Goal: Complete application form: Complete application form

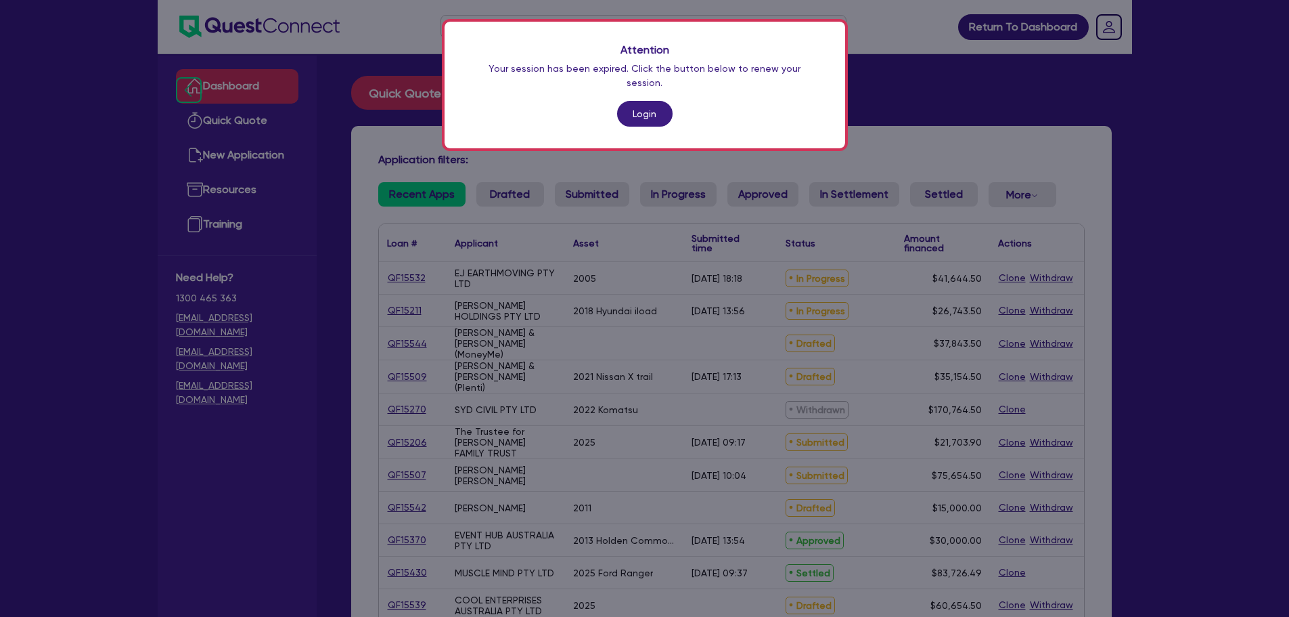
click at [634, 110] on link "Login" at bounding box center [645, 114] width 56 height 26
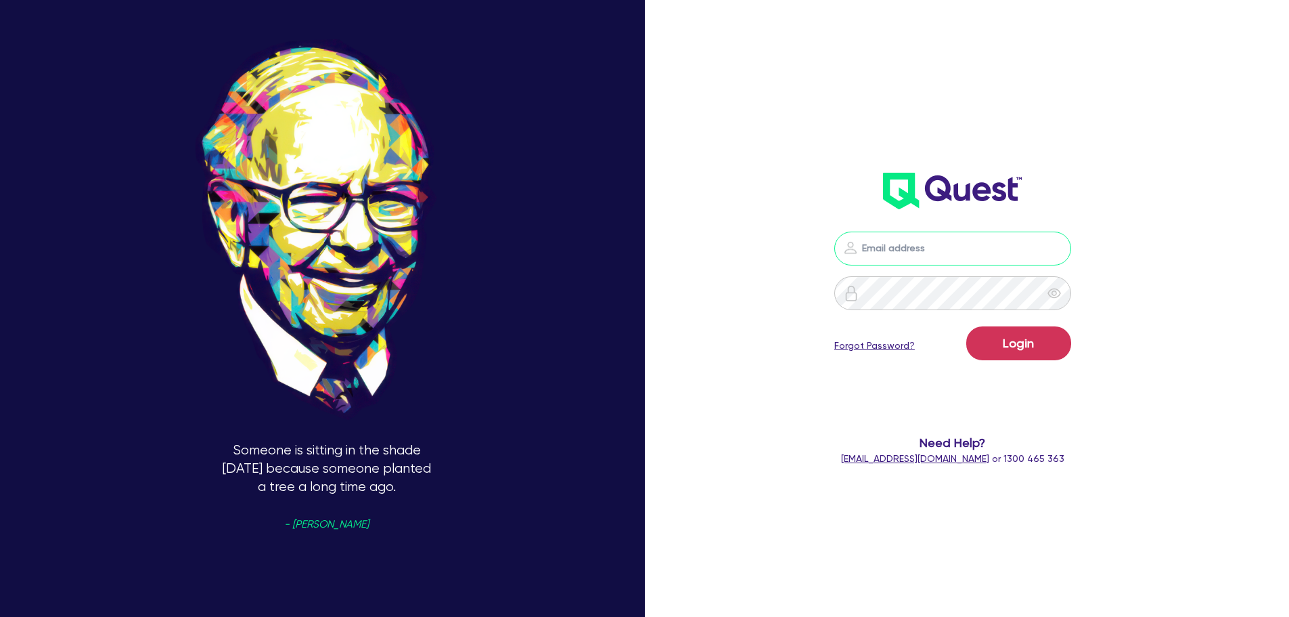
type input "[PERSON_NAME][EMAIL_ADDRESS][PERSON_NAME][DOMAIN_NAME]"
click at [1015, 344] on button "Login" at bounding box center [1019, 343] width 105 height 34
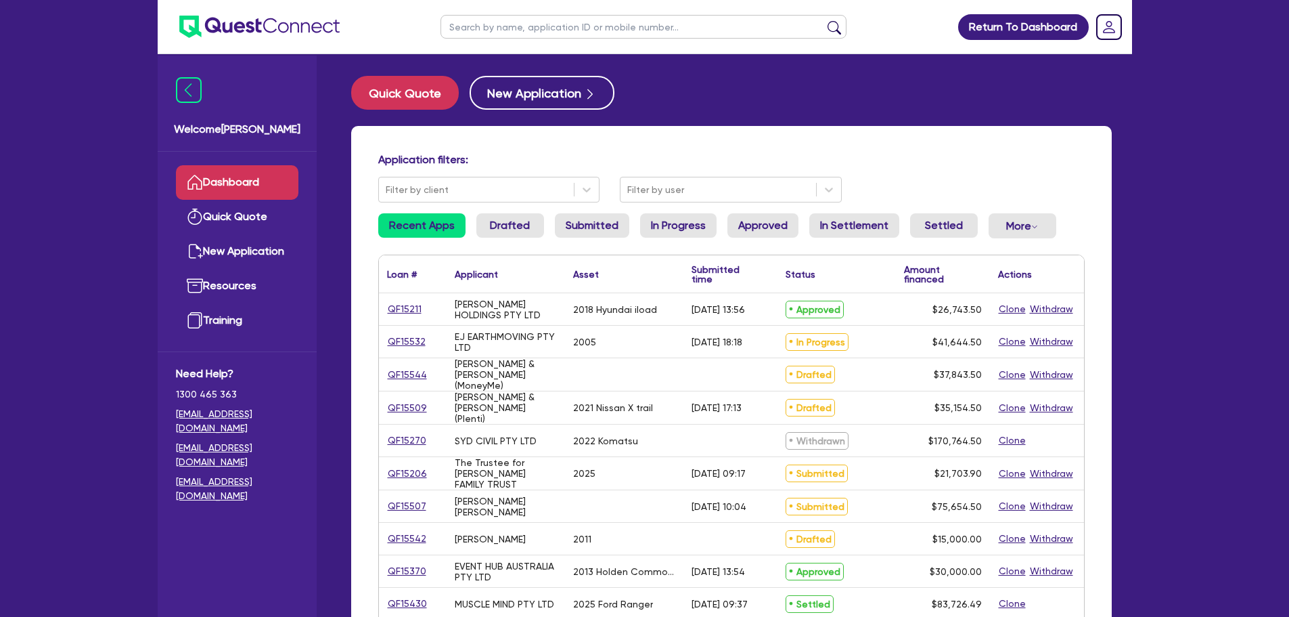
click at [478, 24] on input "text" at bounding box center [644, 27] width 406 height 24
click at [435, 50] on ul at bounding box center [643, 26] width 433 height 53
click at [486, 35] on input "text" at bounding box center [644, 27] width 406 height 24
type input "ej"
click at [824, 20] on button "submit" at bounding box center [835, 29] width 22 height 19
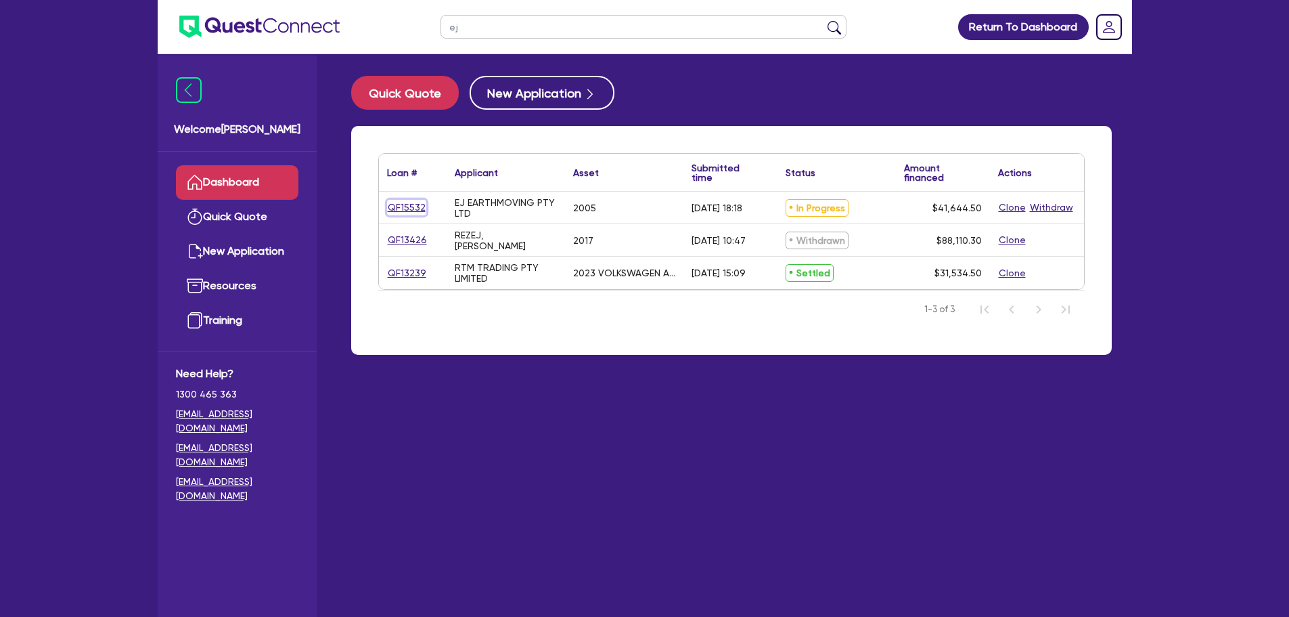
click at [404, 209] on link "QF15532" at bounding box center [406, 208] width 39 height 16
select select "Quest Finance - Own Book"
select select "PRIMARY_ASSETS"
select select "HEAVY_TRUCKS"
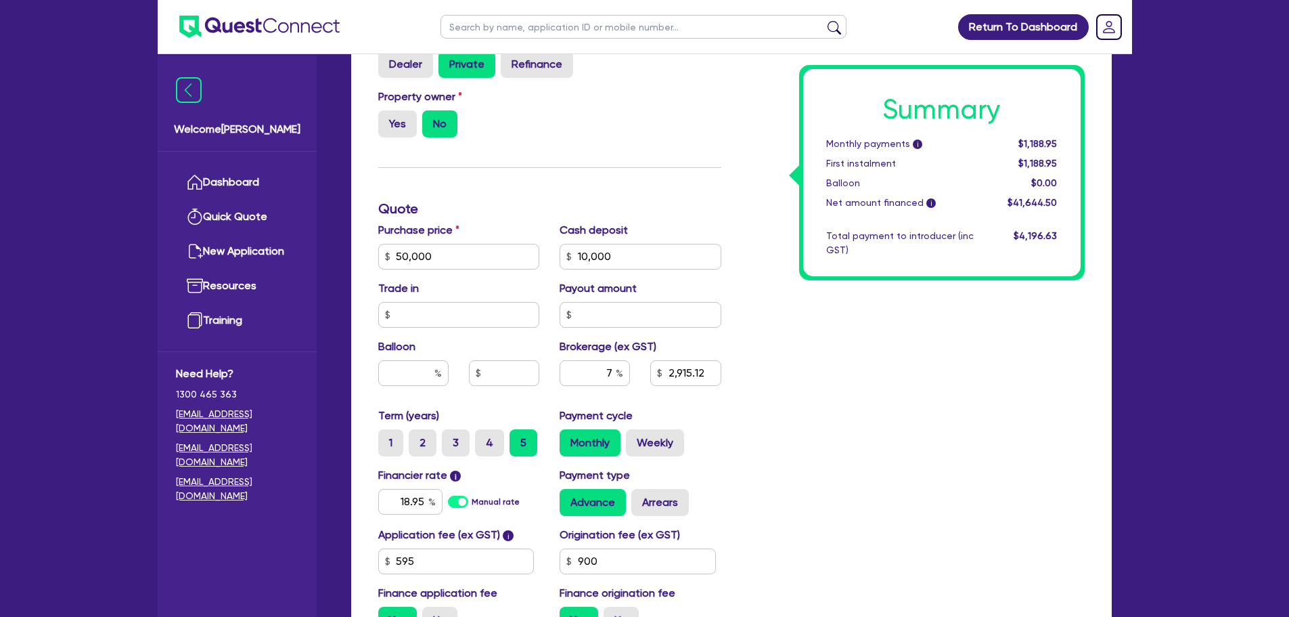
scroll to position [692, 0]
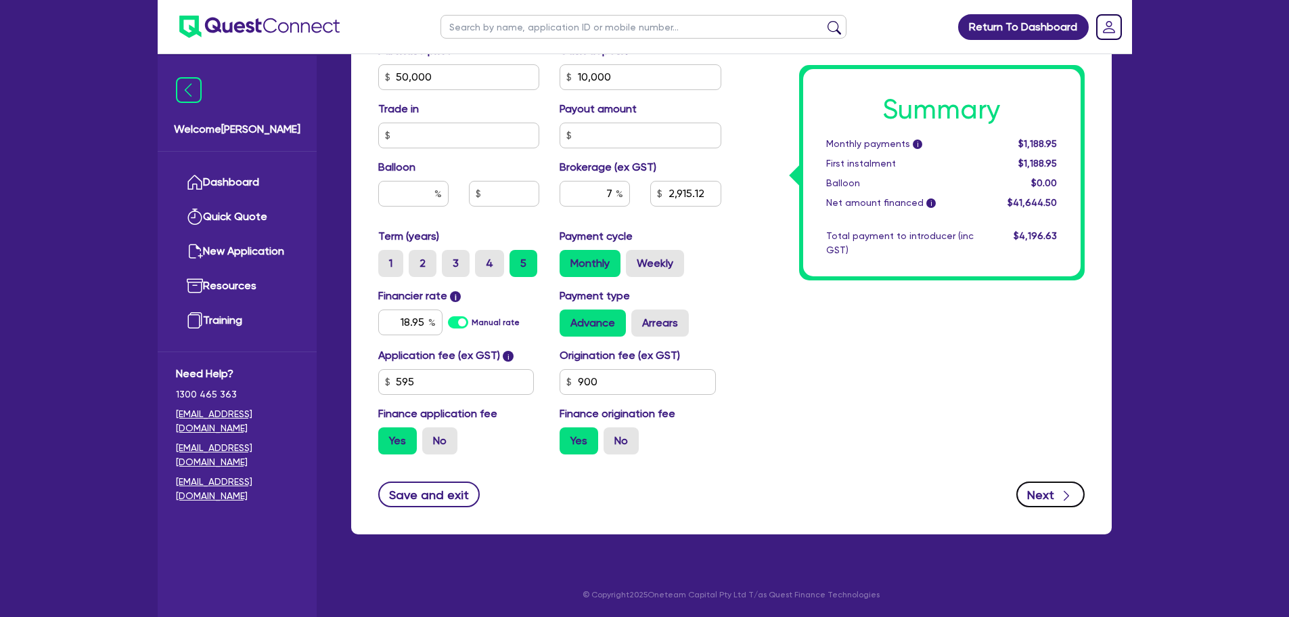
click at [1046, 502] on button "Next" at bounding box center [1051, 494] width 68 height 26
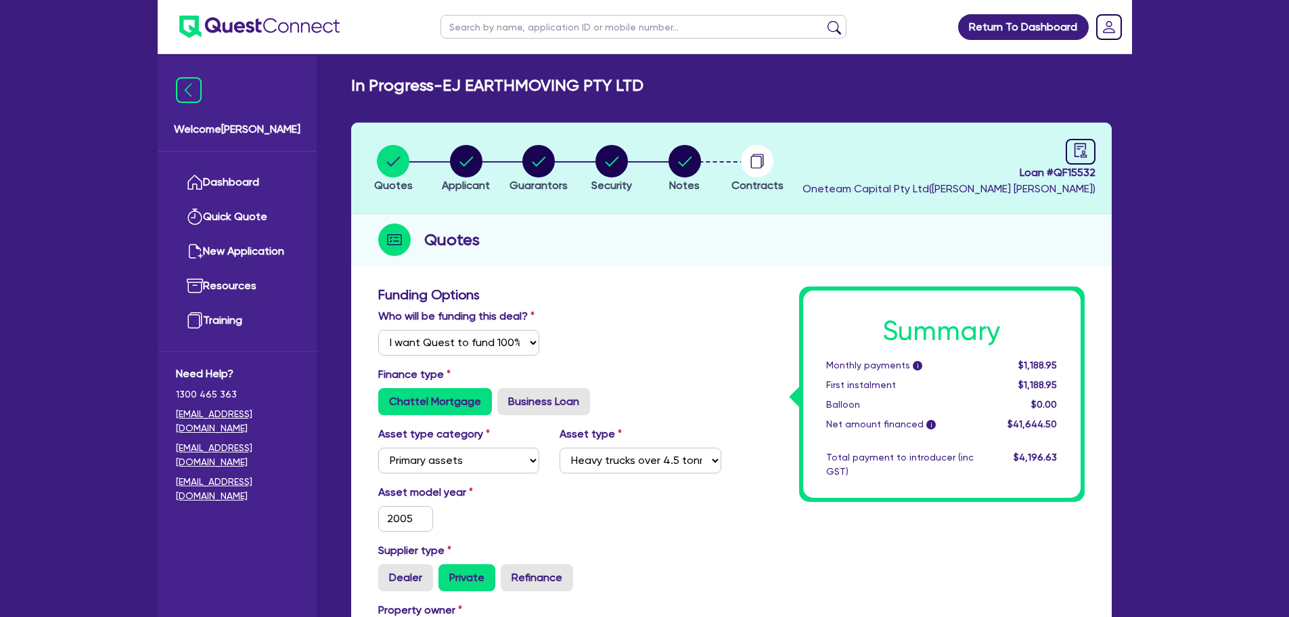
select select "COMPANY"
select select "BUILDING_CONSTRUCTION"
select select "TRADES_SERVICES_CONSUMERS"
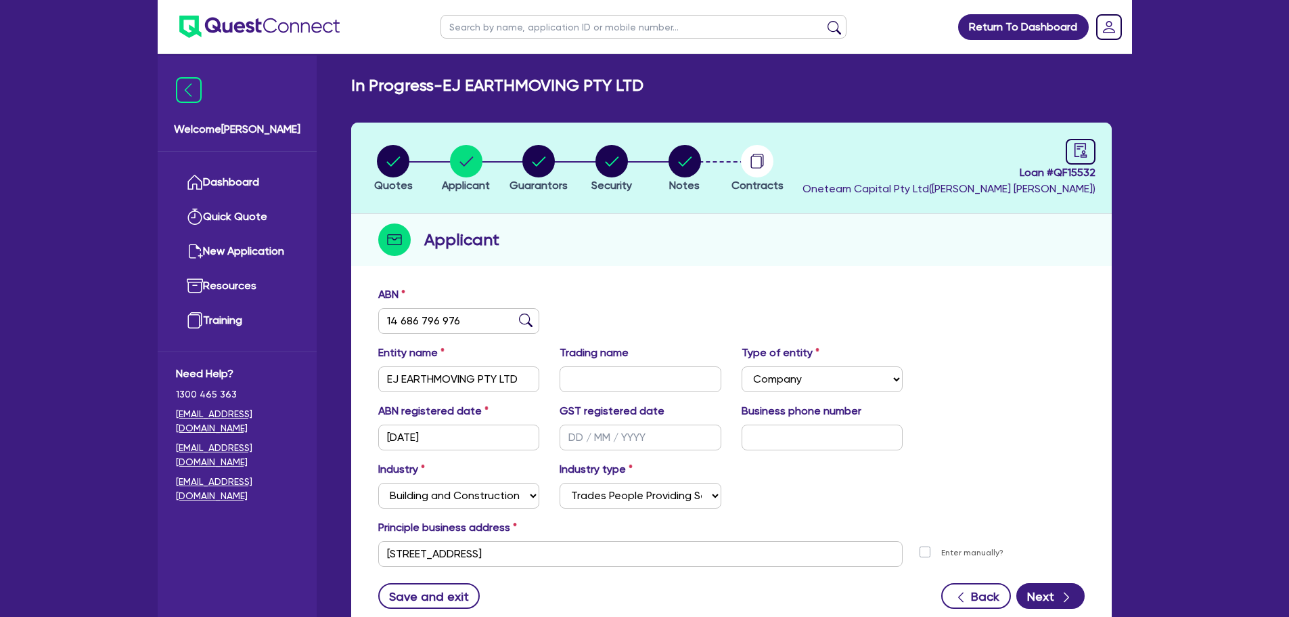
scroll to position [102, 0]
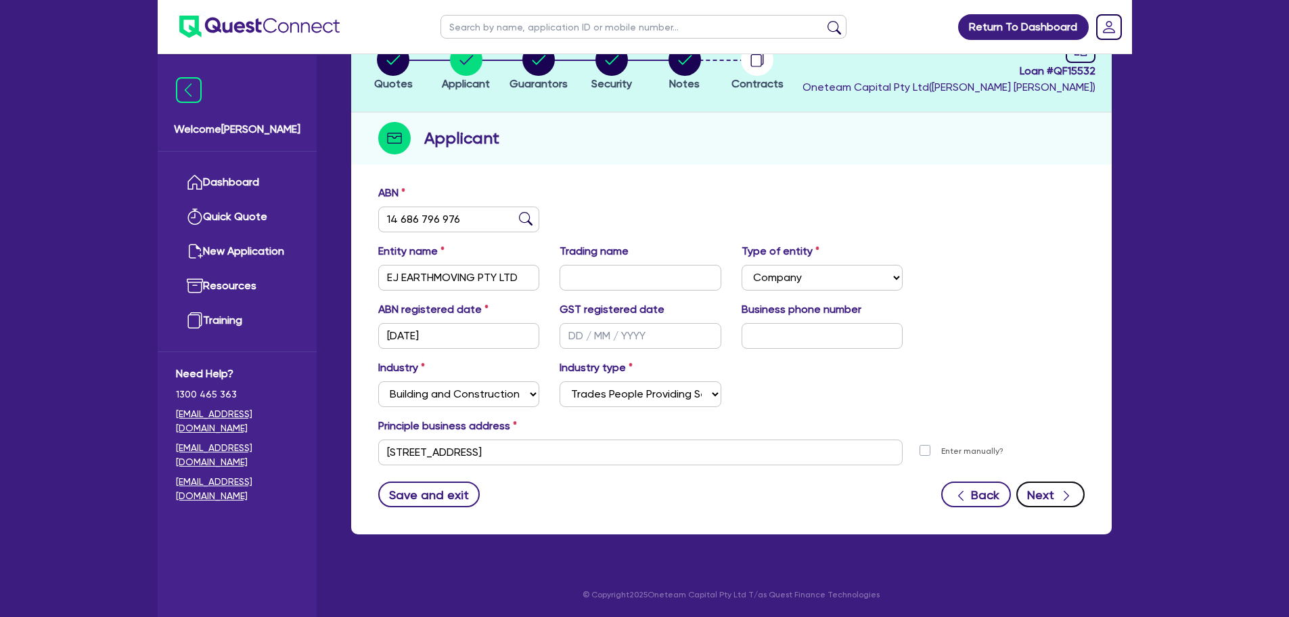
click at [1048, 493] on button "Next" at bounding box center [1051, 494] width 68 height 26
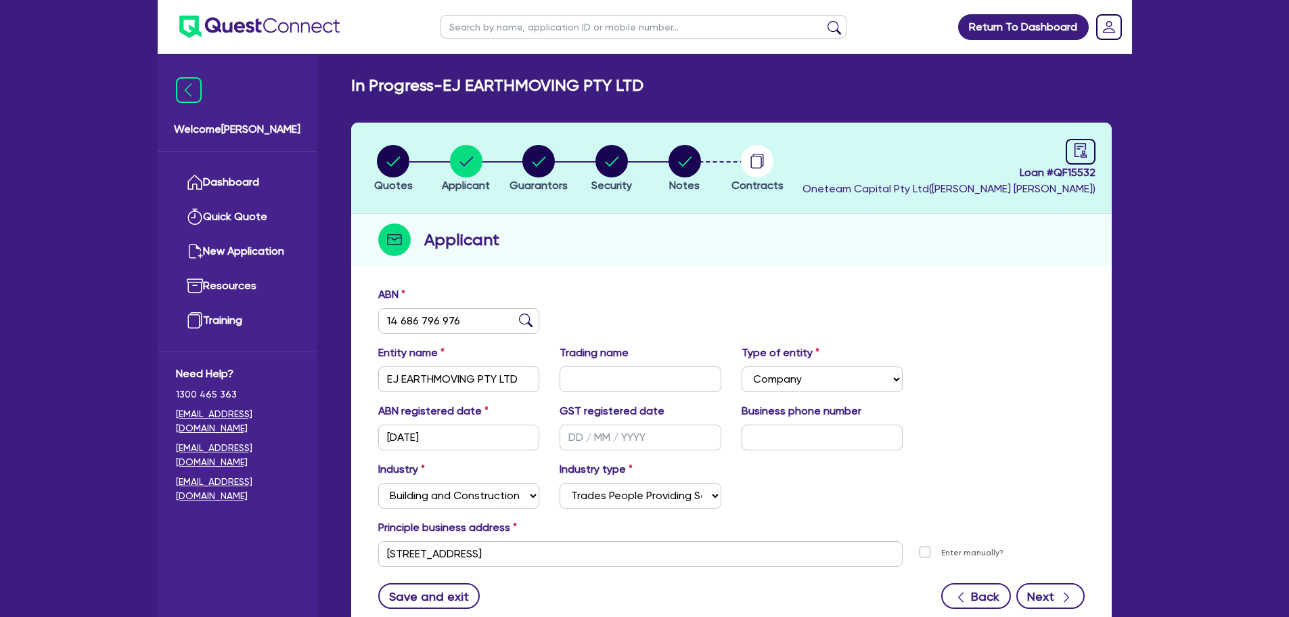
select select "MR"
select select "QLD"
select select "SINGLE"
select select "CASH"
select select "VEHICLE"
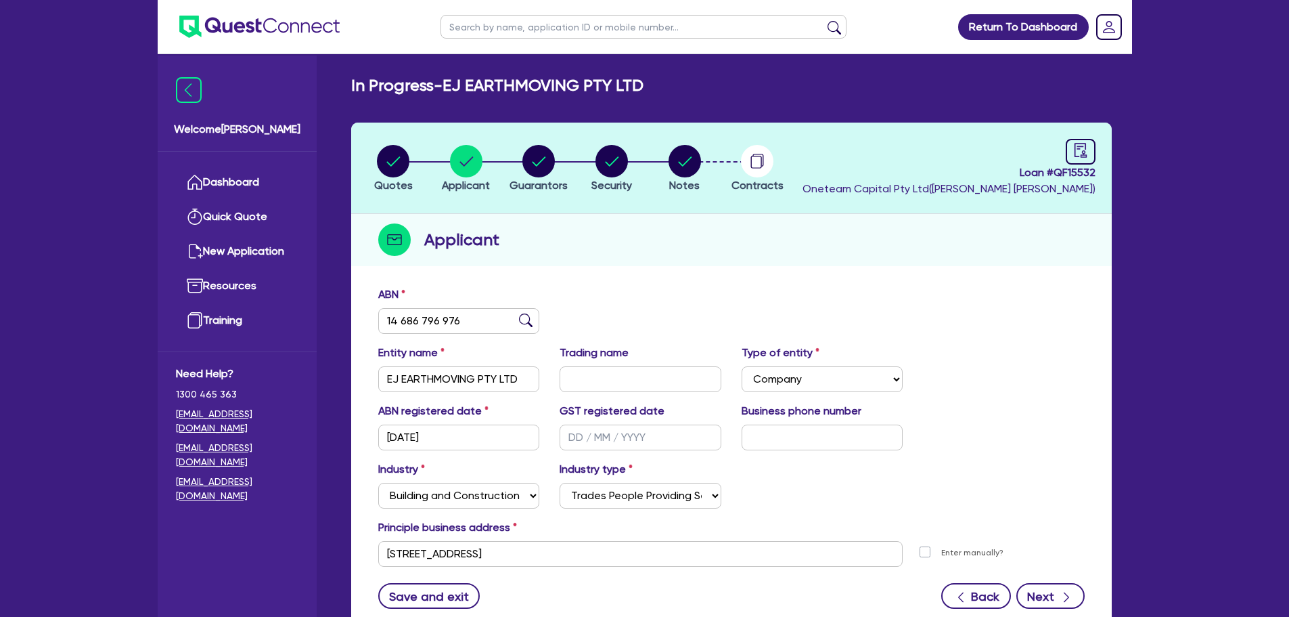
select select "HOUSEHOLD_PERSONAL"
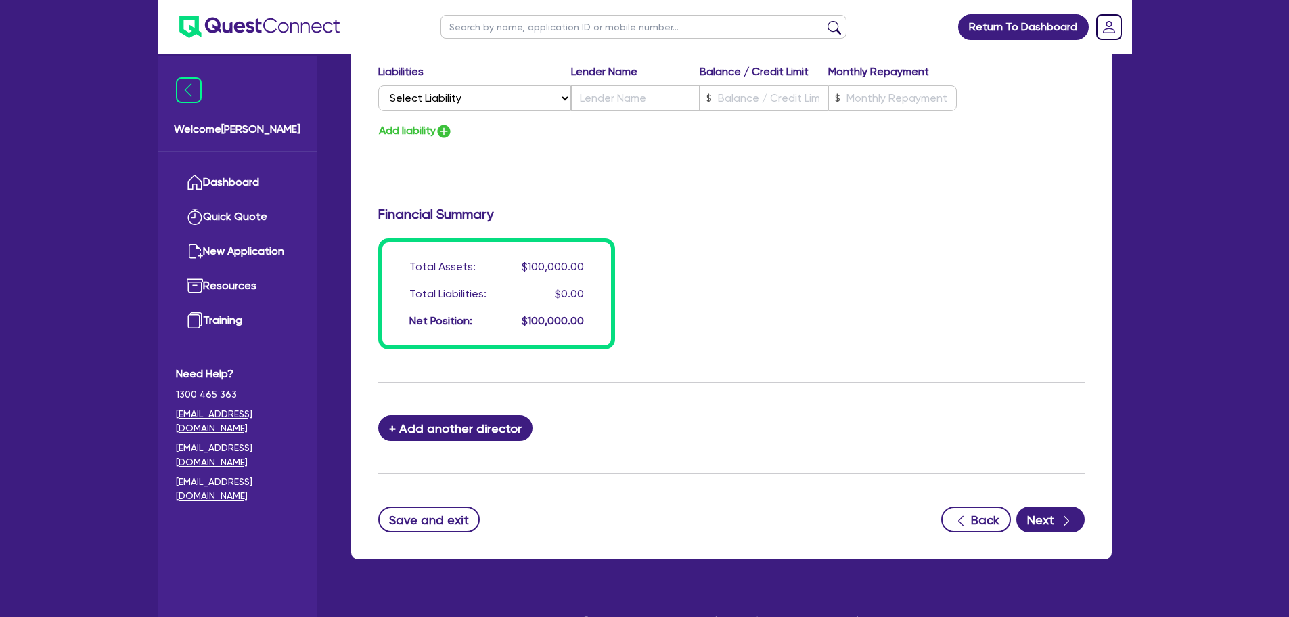
scroll to position [1025, 0]
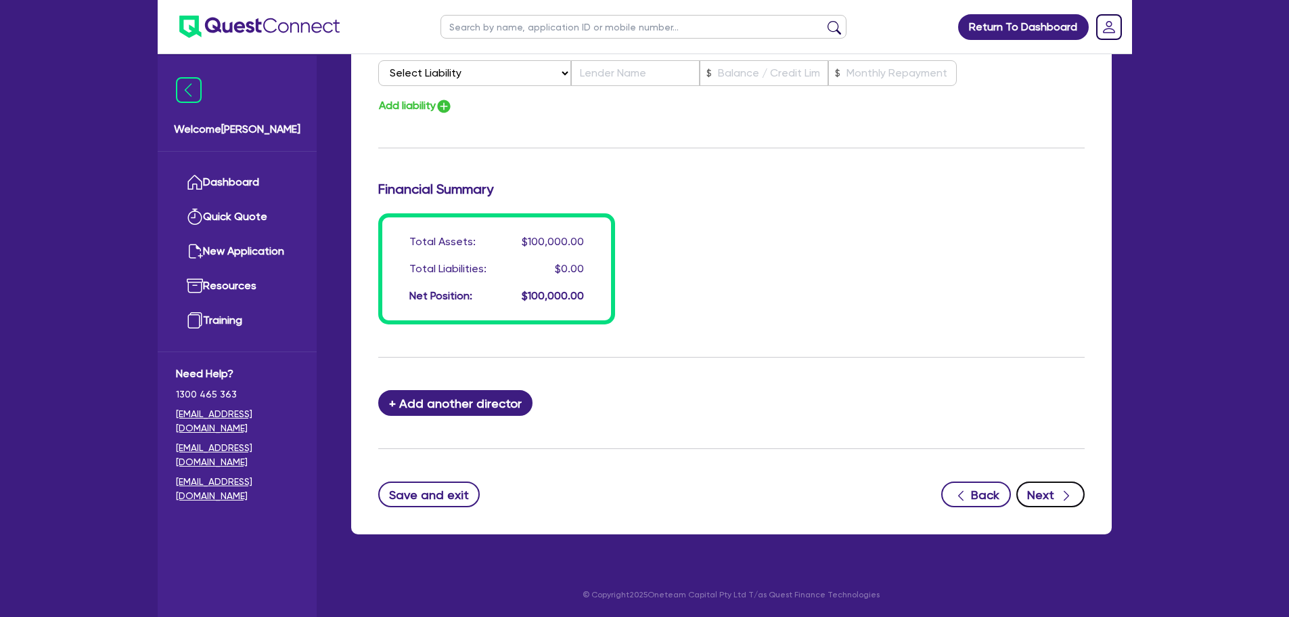
click at [1044, 492] on button "Next" at bounding box center [1051, 494] width 68 height 26
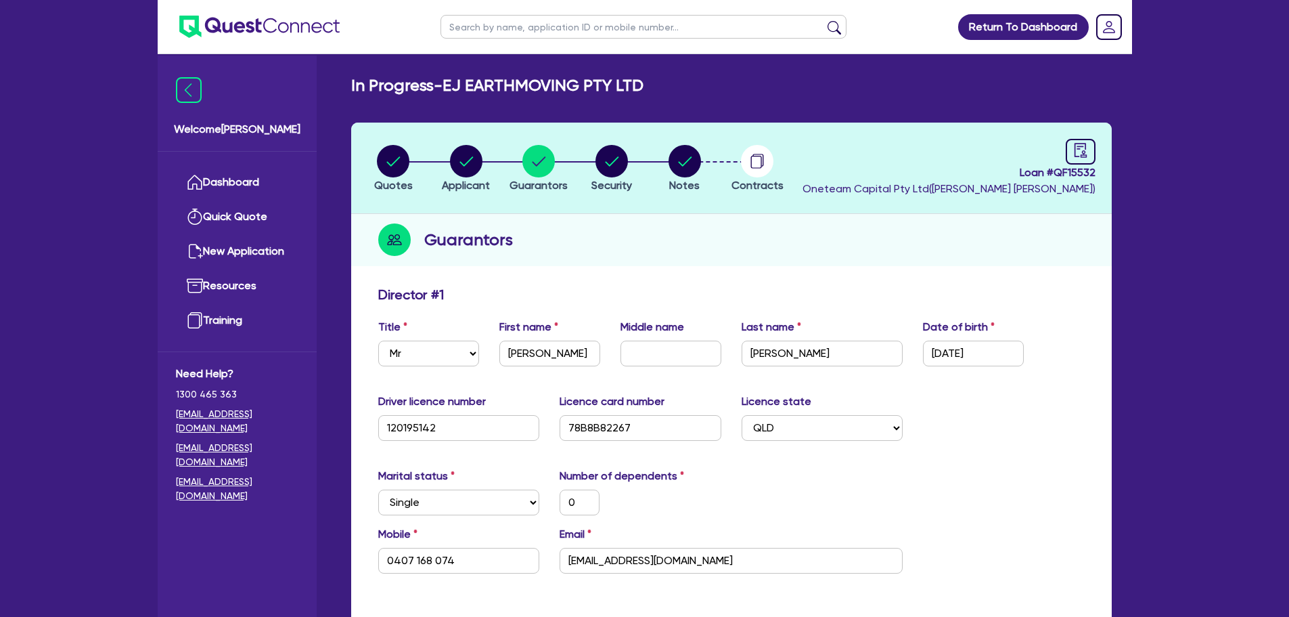
select select "PRIMARY_ASSETS"
select select "HEAVY_TRUCKS"
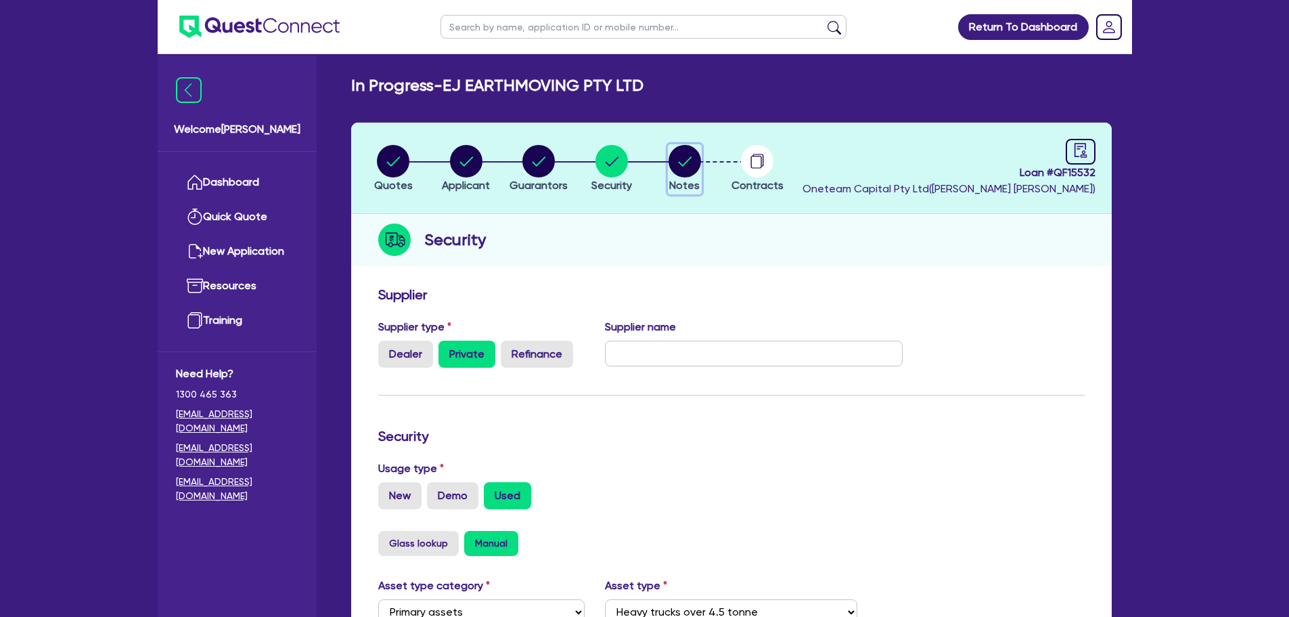
click at [685, 172] on circle "button" at bounding box center [685, 161] width 32 height 32
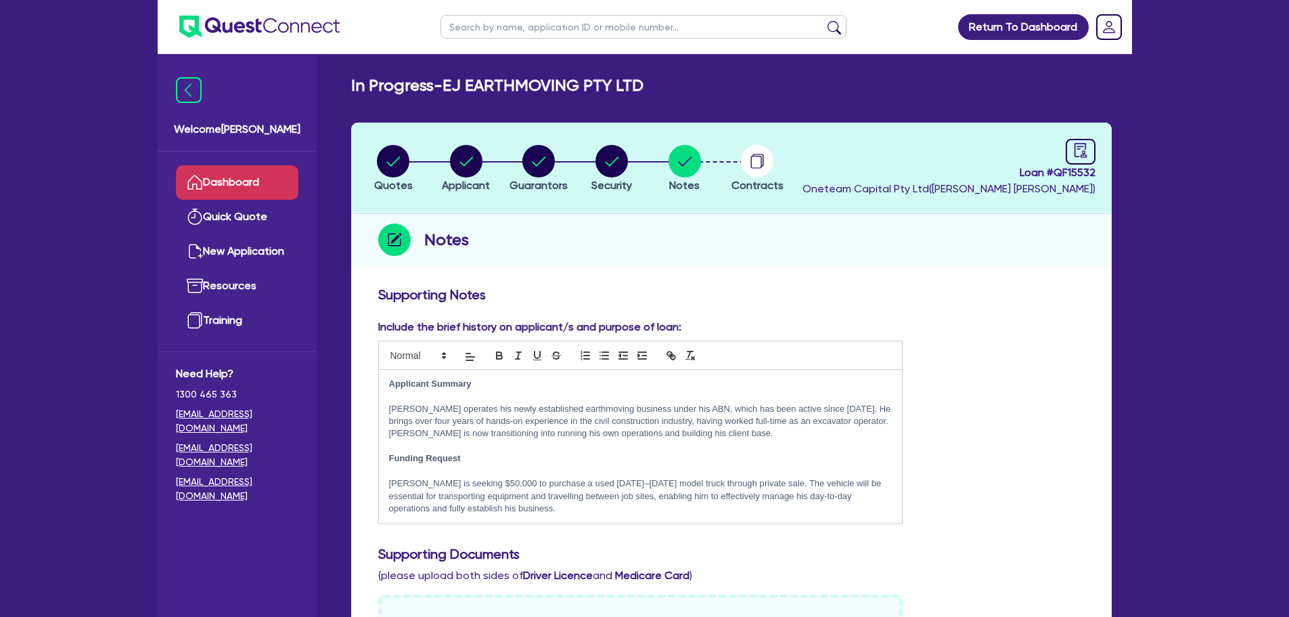
click at [211, 173] on link "Dashboard" at bounding box center [237, 182] width 123 height 35
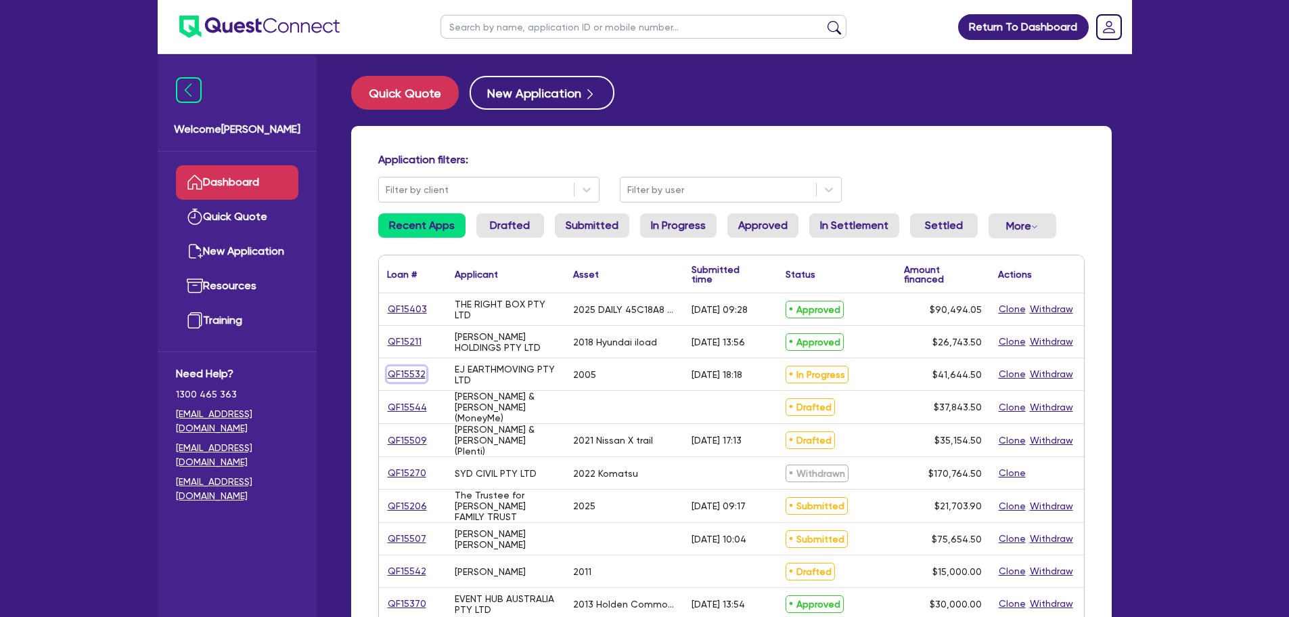
click at [406, 374] on link "QF15532" at bounding box center [406, 374] width 39 height 16
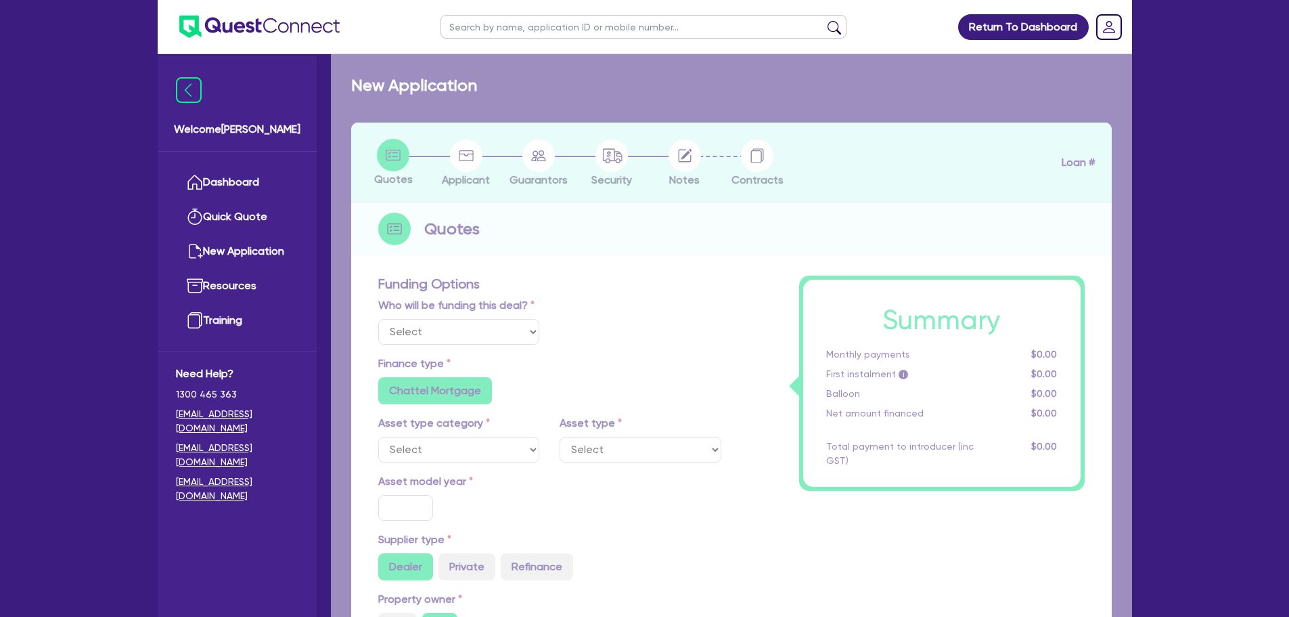
select select "Quest Finance - Own Book"
select select "PRIMARY_ASSETS"
type input "2005"
radio input "false"
radio input "true"
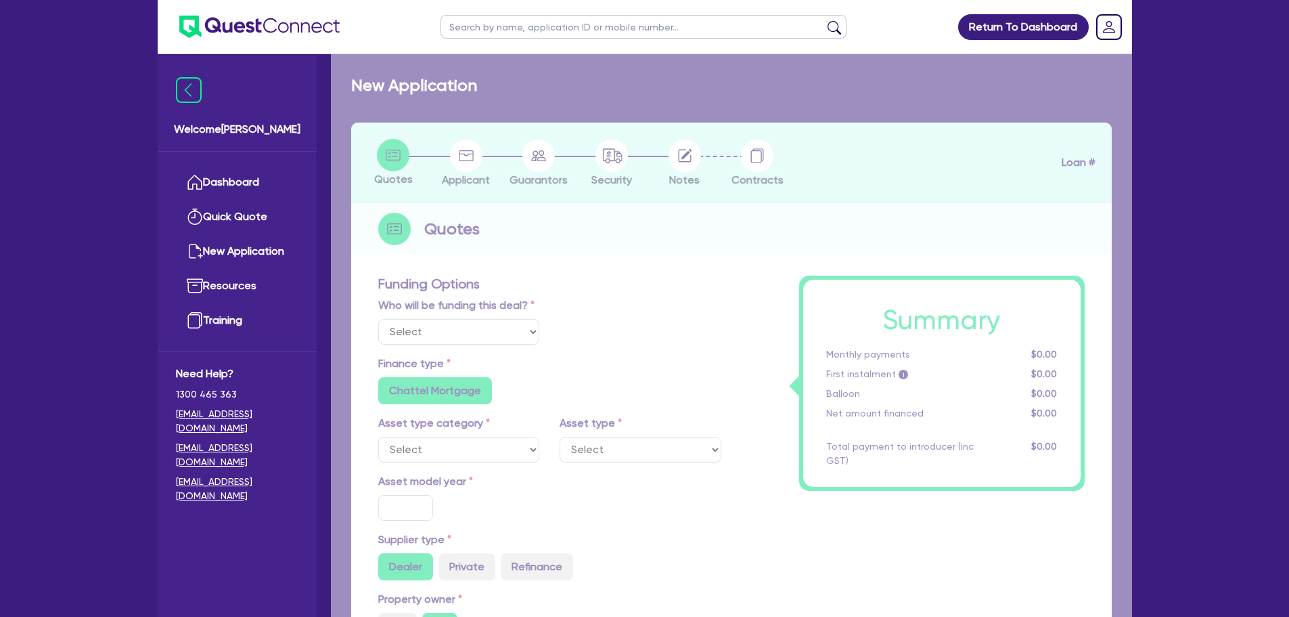
type input "50,000"
type input "10,000"
type input "7"
type input "2,915.12"
type input "18.95"
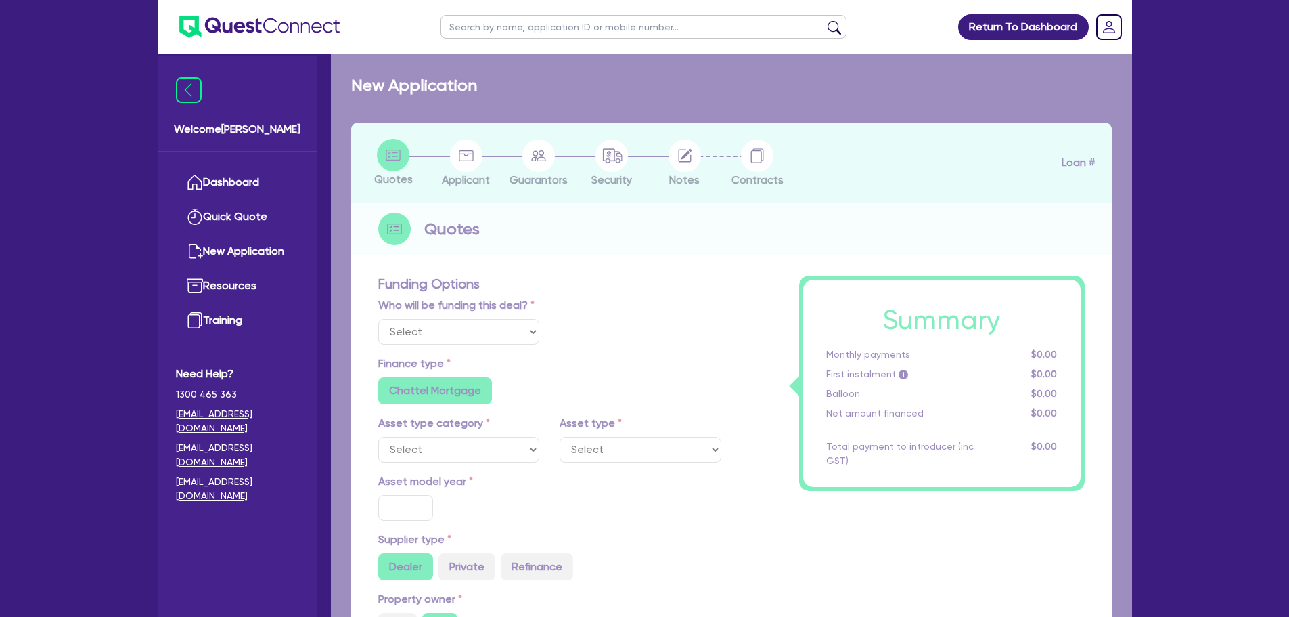
type input "900"
radio input "true"
select select "HEAVY_TRUCKS"
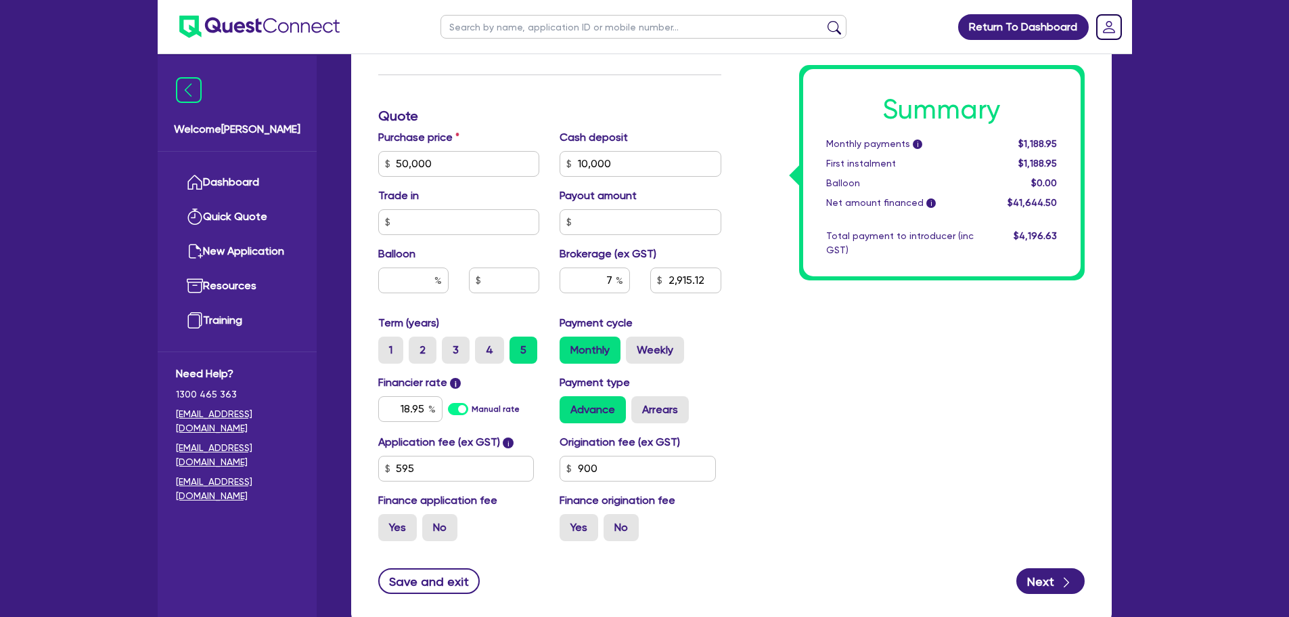
scroll to position [606, 0]
click at [613, 280] on input "7" at bounding box center [595, 280] width 70 height 26
type input "50,000"
type input "10,000"
type input "2,915.12"
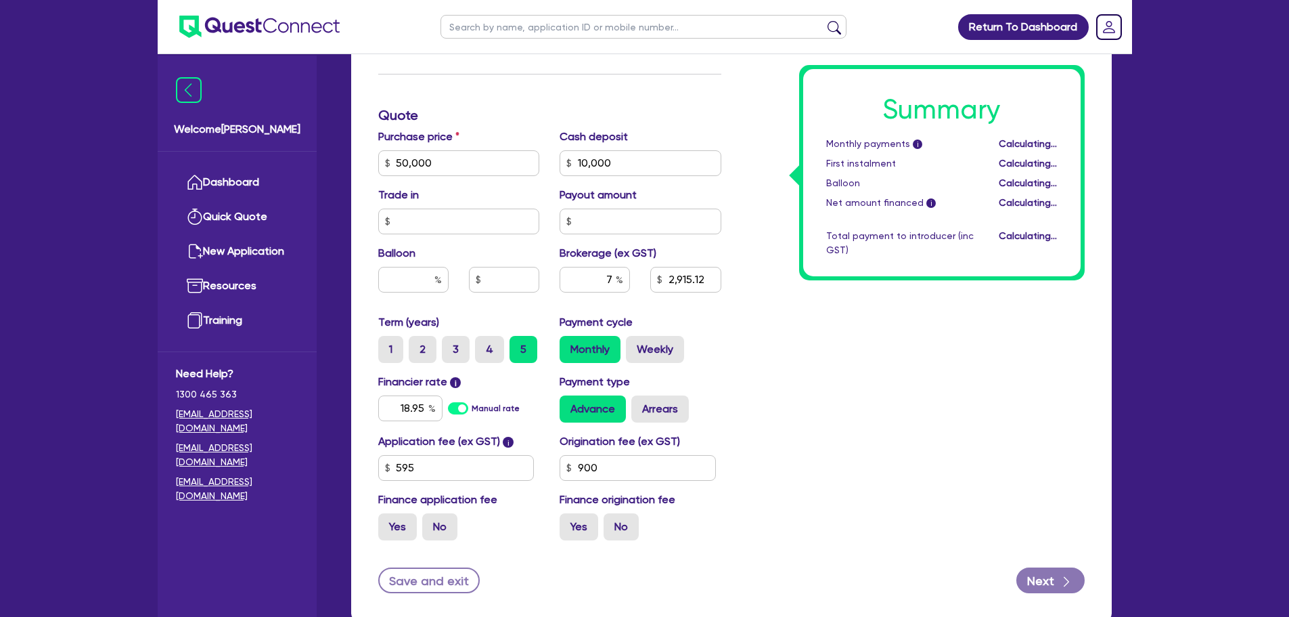
type input "50,000"
type input "10,000"
type input "2,915.12"
type input "50,000"
type input "10,000"
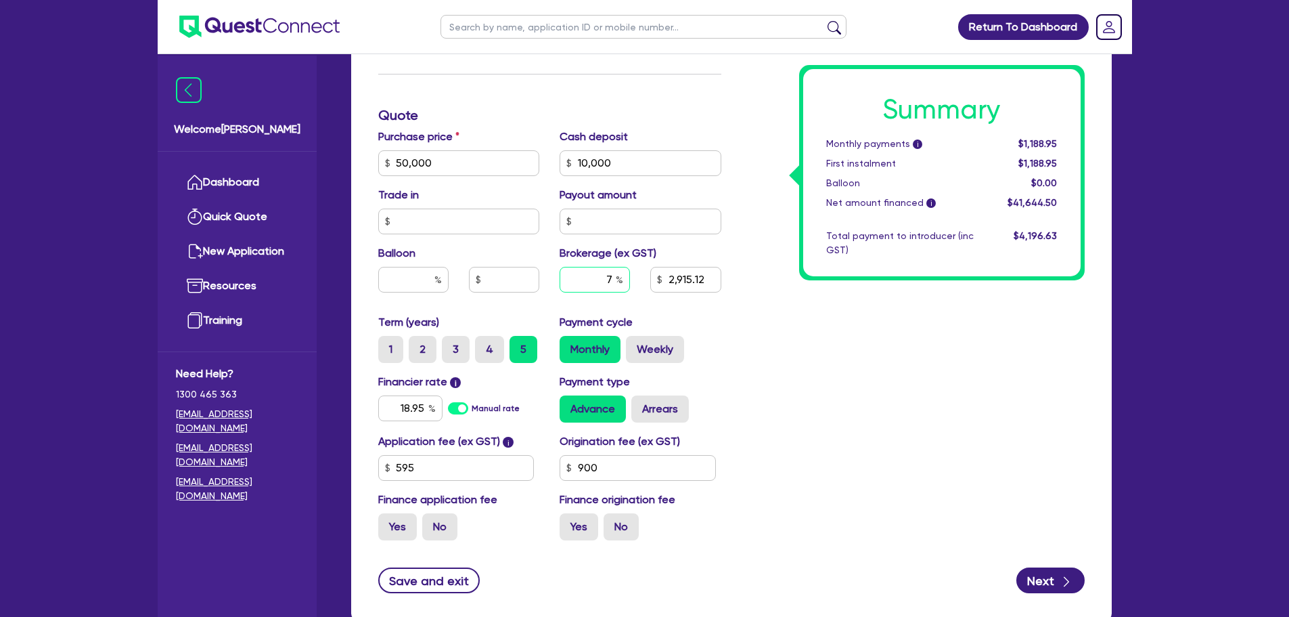
type input "2,915.12"
type input "50,000"
type input "10,000"
type input "6"
type input "2,915.12"
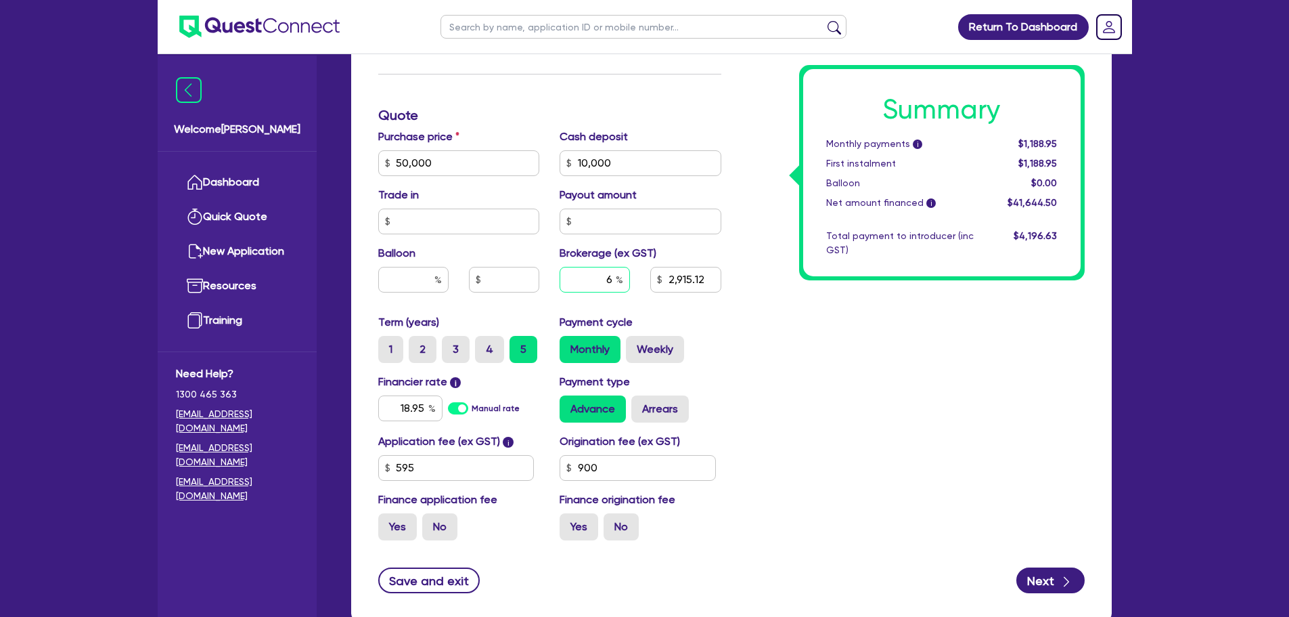
type input "6"
type input "50,000"
type input "10,000"
type input "2,915.12"
type input "50,000"
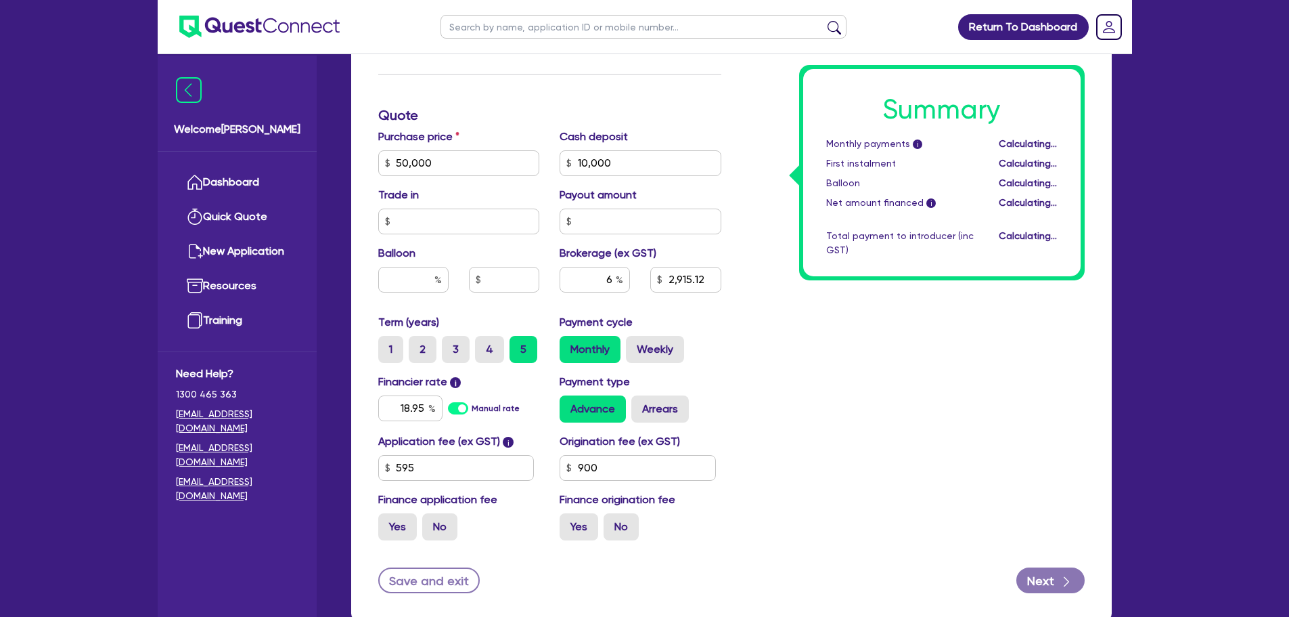
type input "10,000"
type input "2,498.67"
click at [796, 355] on div "Summary Monthly payments i Calculating... First instalment Calculating... Ballo…" at bounding box center [913, 115] width 363 height 871
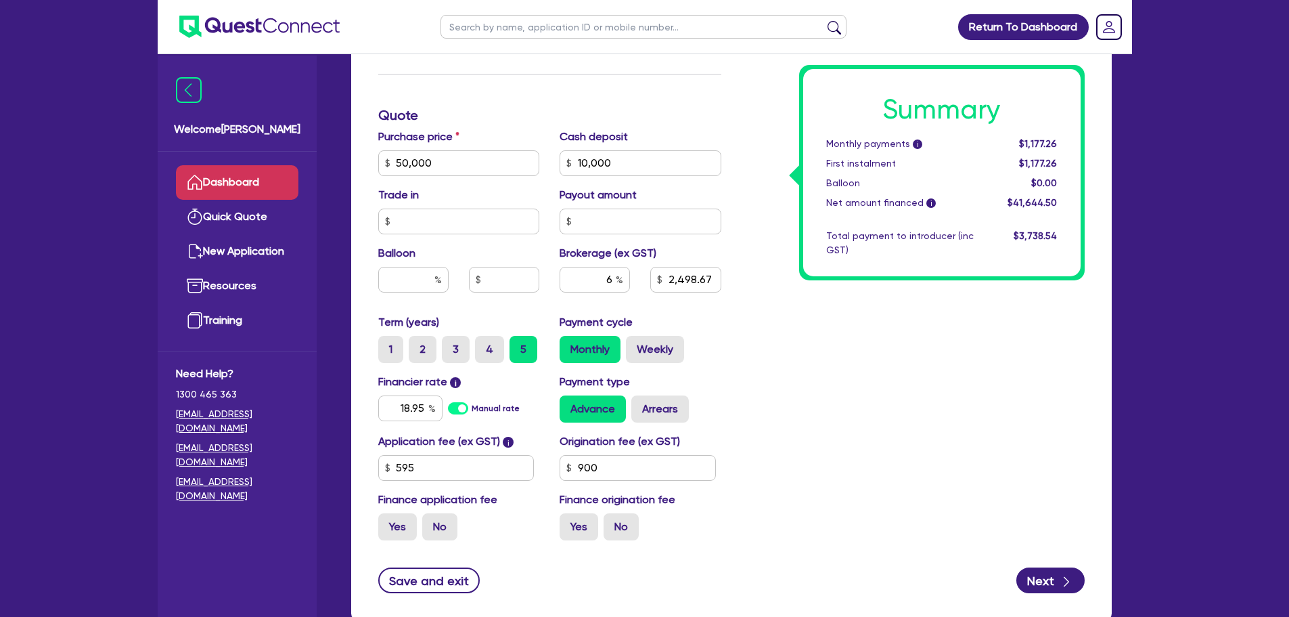
click at [274, 187] on link "Dashboard" at bounding box center [237, 182] width 123 height 35
